Goal: Find specific page/section: Find specific page/section

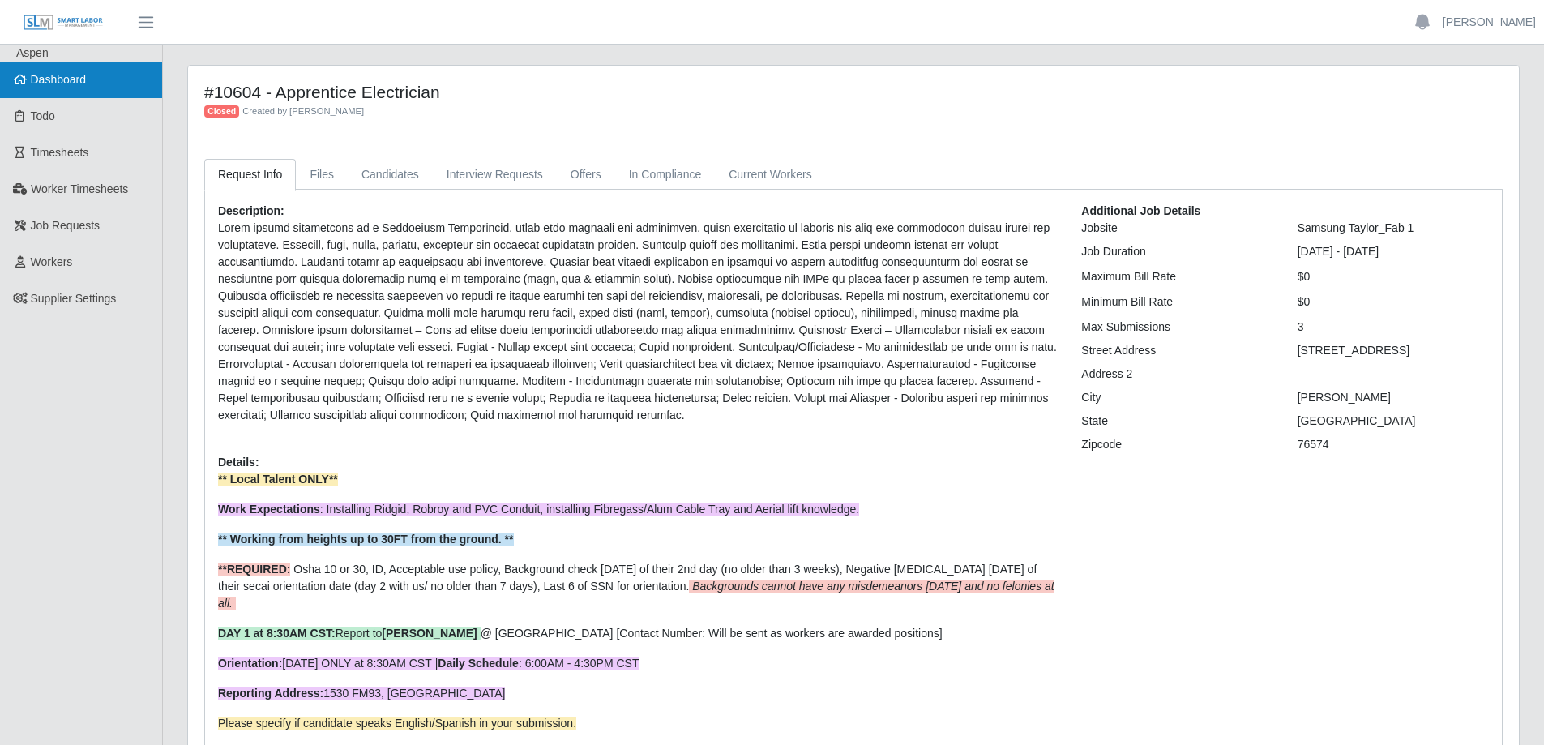
click at [68, 78] on span "Dashboard" at bounding box center [59, 79] width 56 height 13
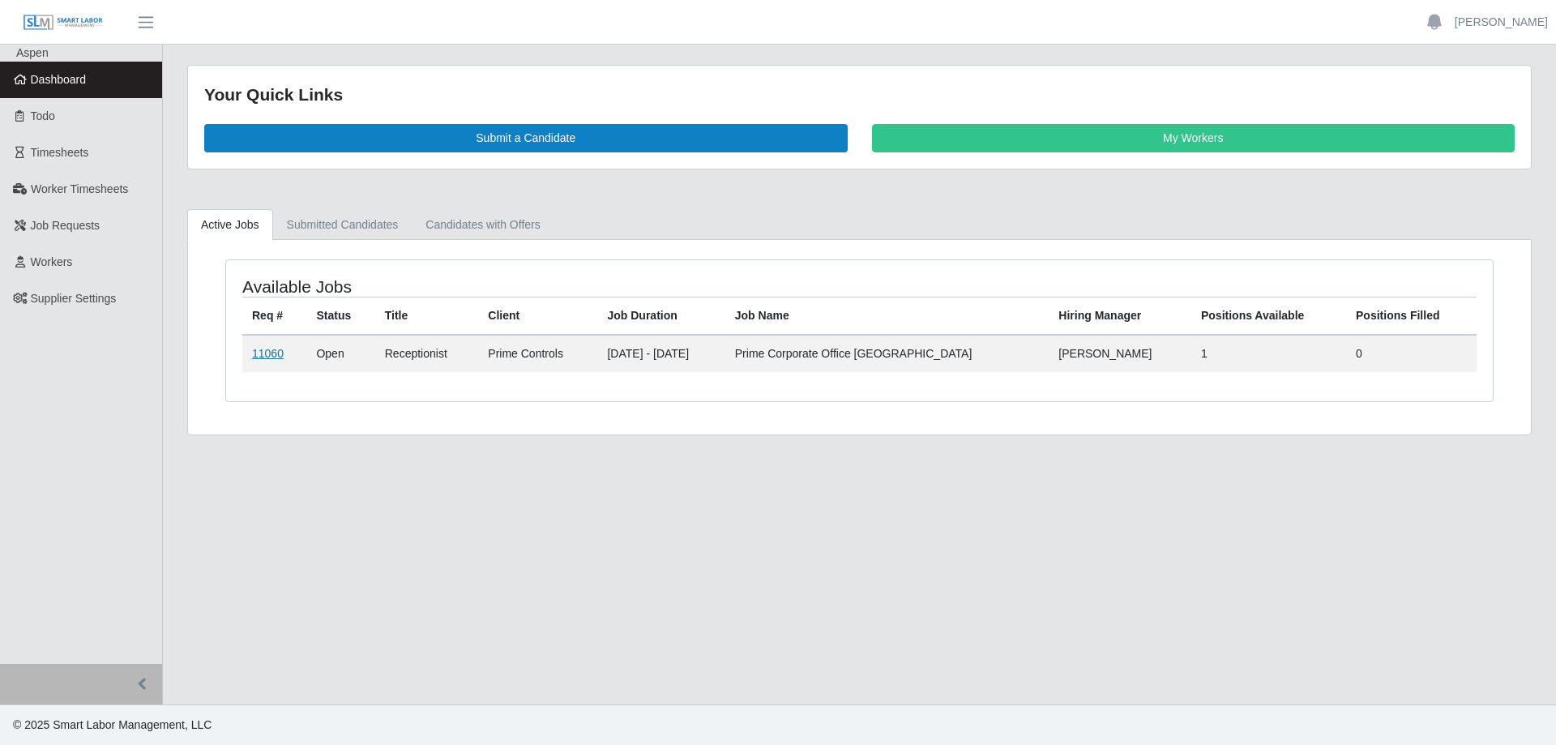
click at [255, 356] on link "11060" at bounding box center [268, 353] width 32 height 13
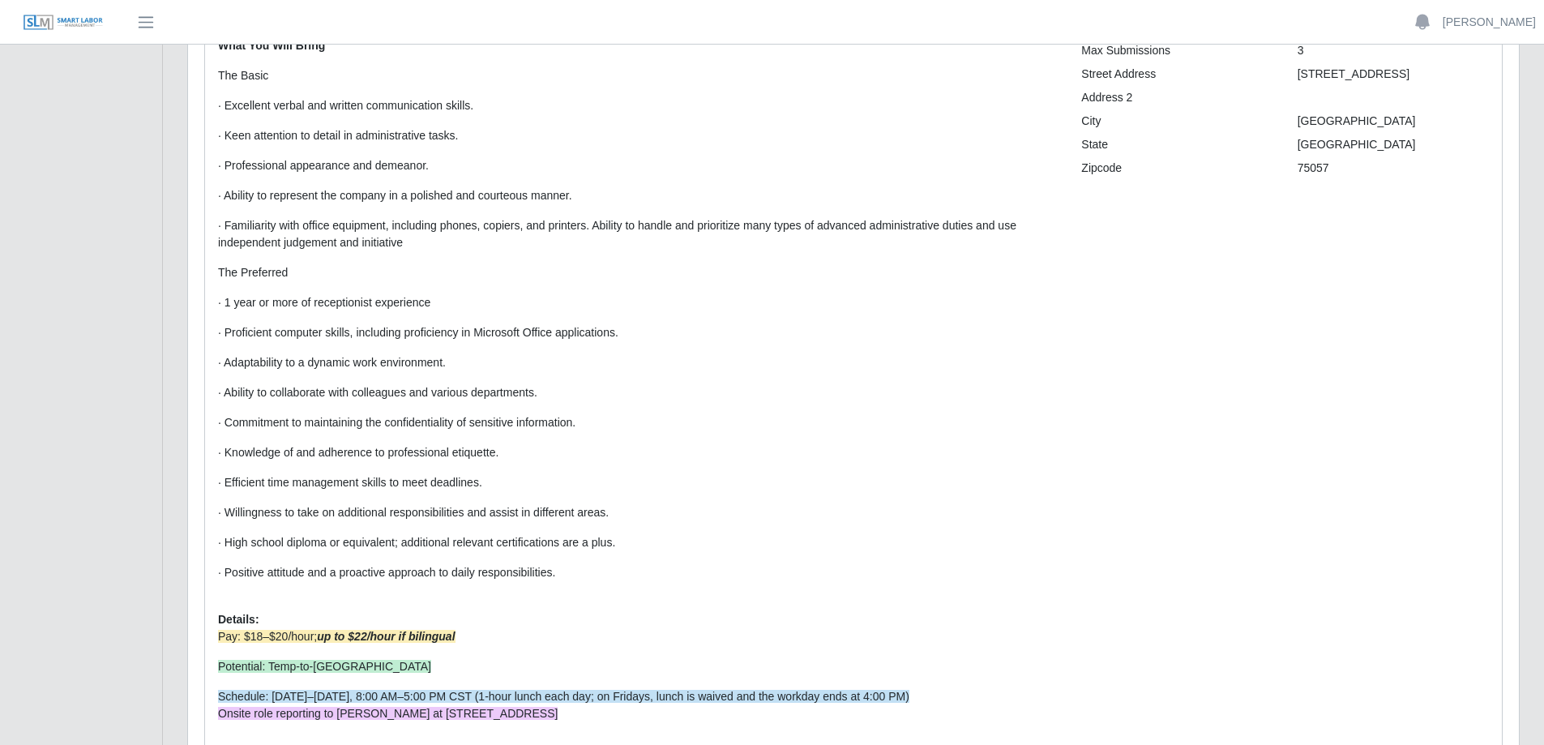
scroll to position [223, 0]
